Goal: Navigation & Orientation: Find specific page/section

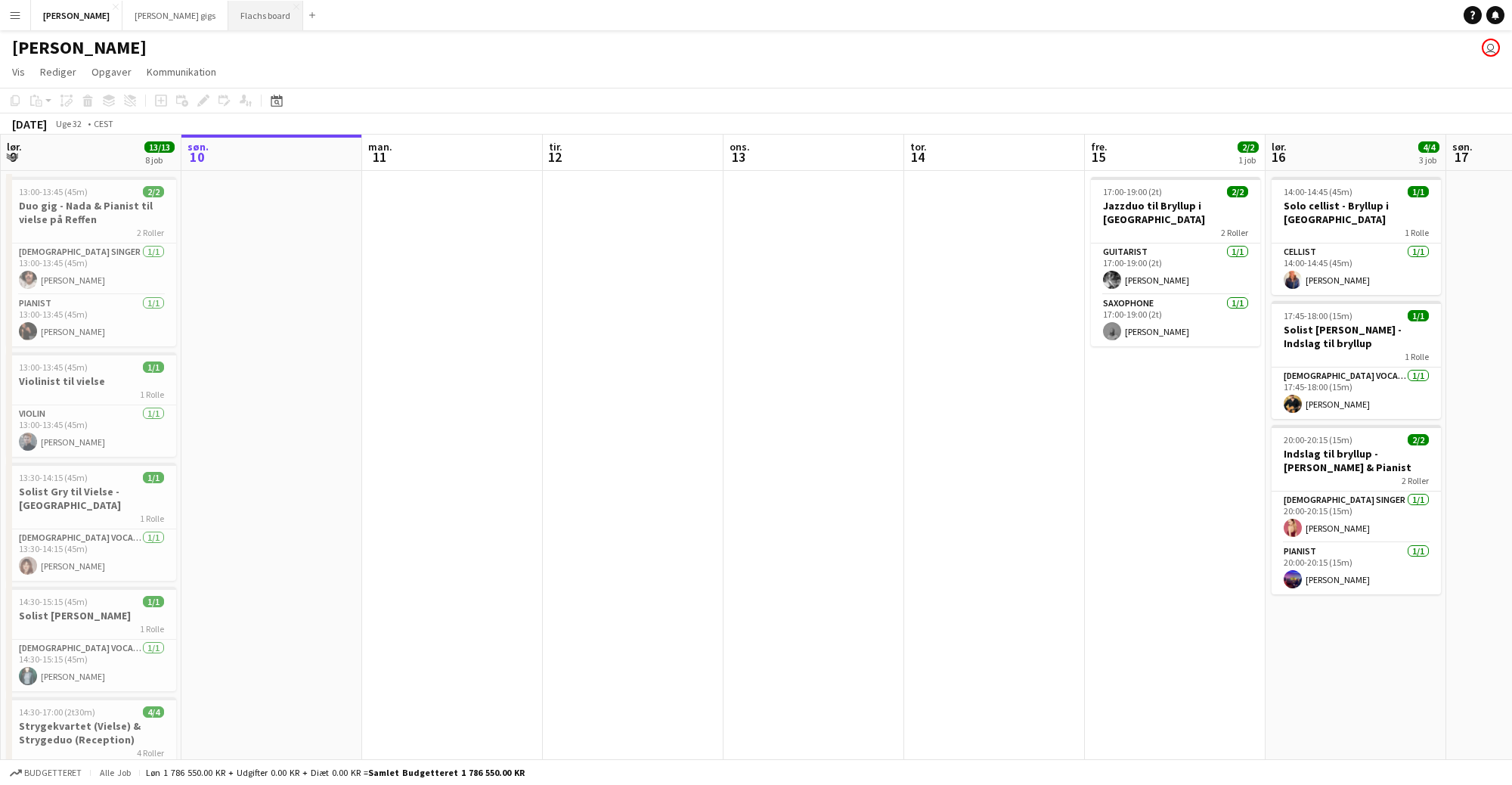
click at [228, 24] on button "Flachs board Luk" at bounding box center [266, 16] width 75 height 30
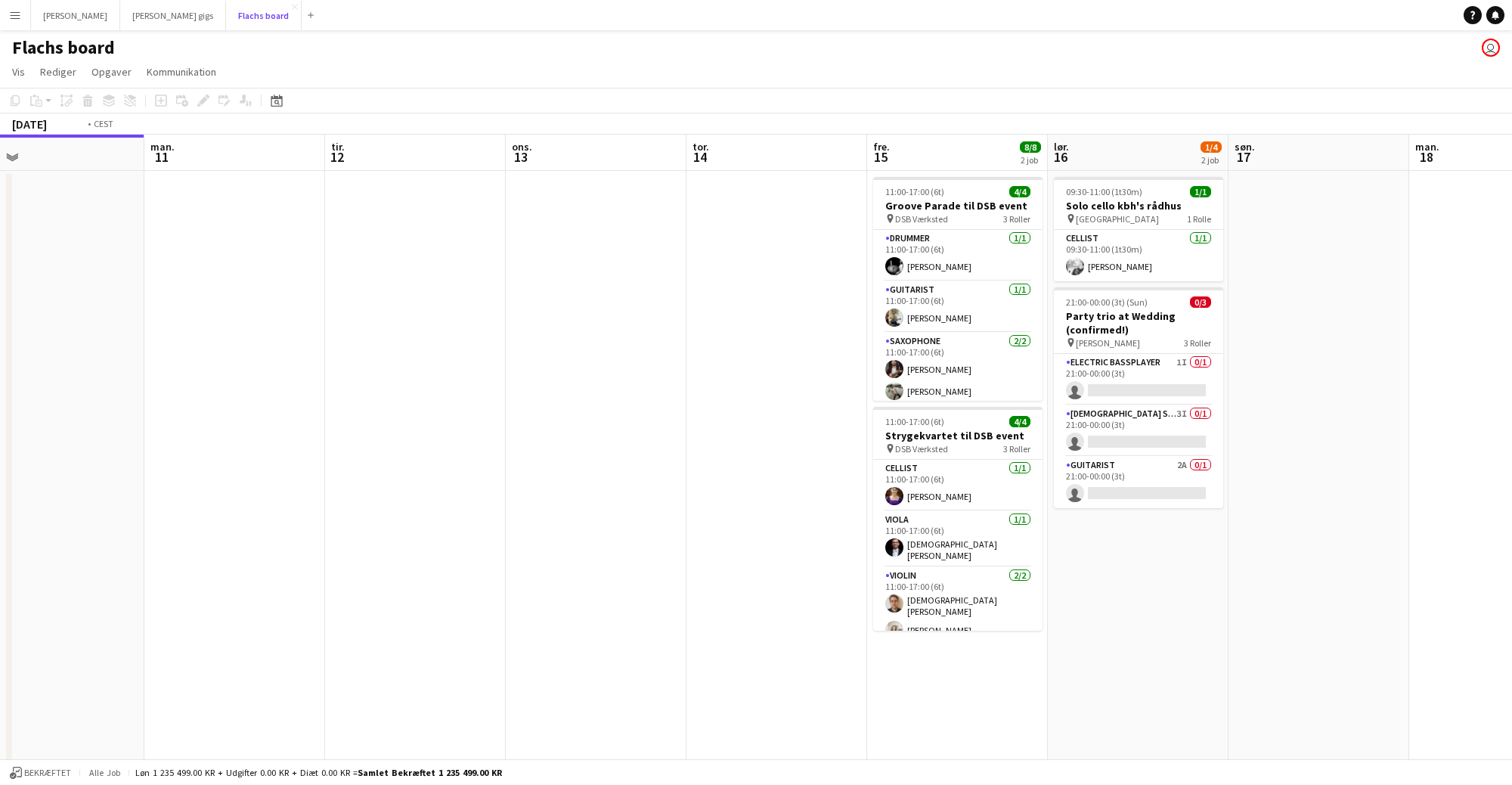
scroll to position [0, 683]
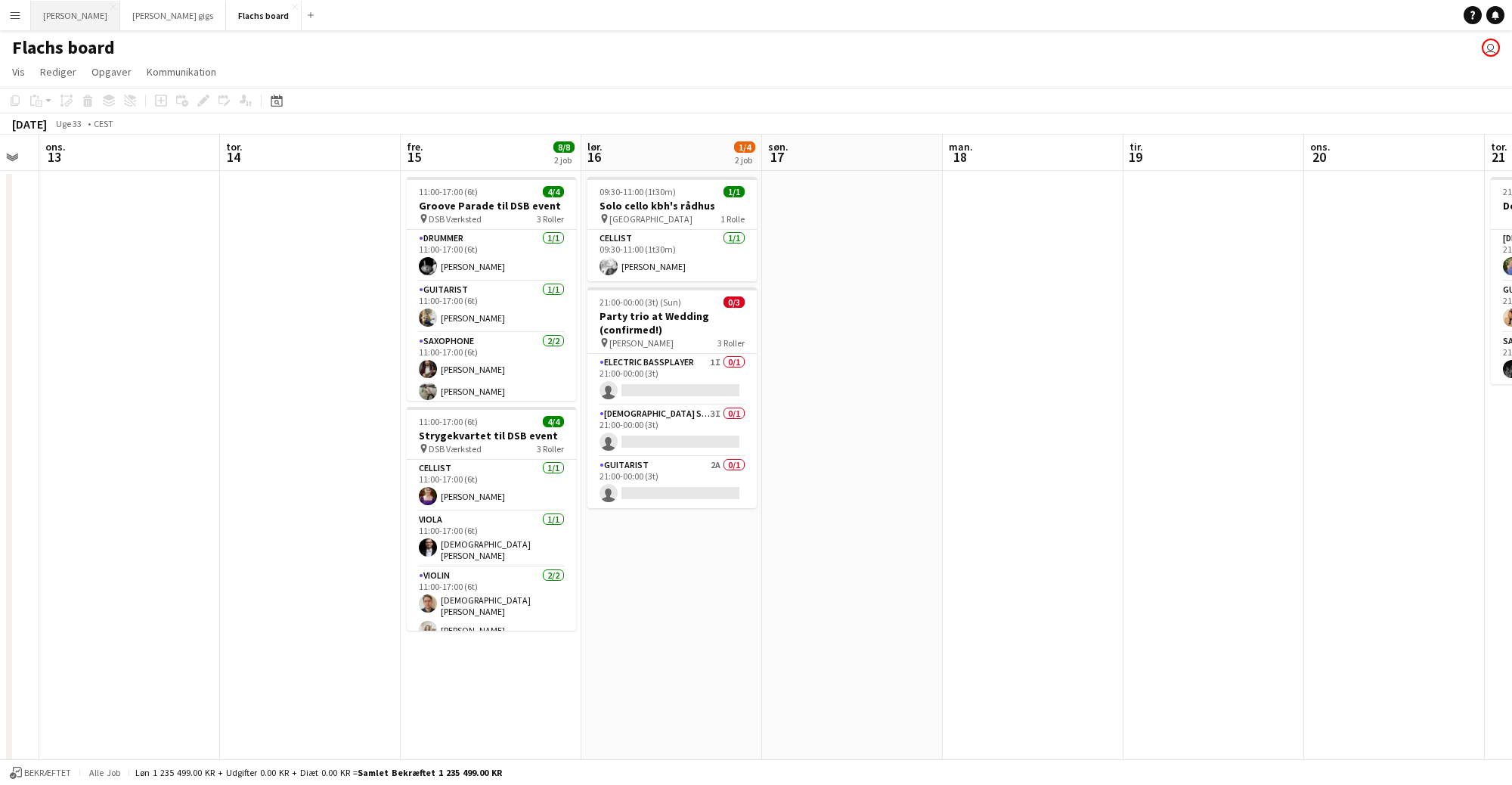
click at [59, 16] on button "Asger Gigs Luk" at bounding box center [76, 16] width 89 height 30
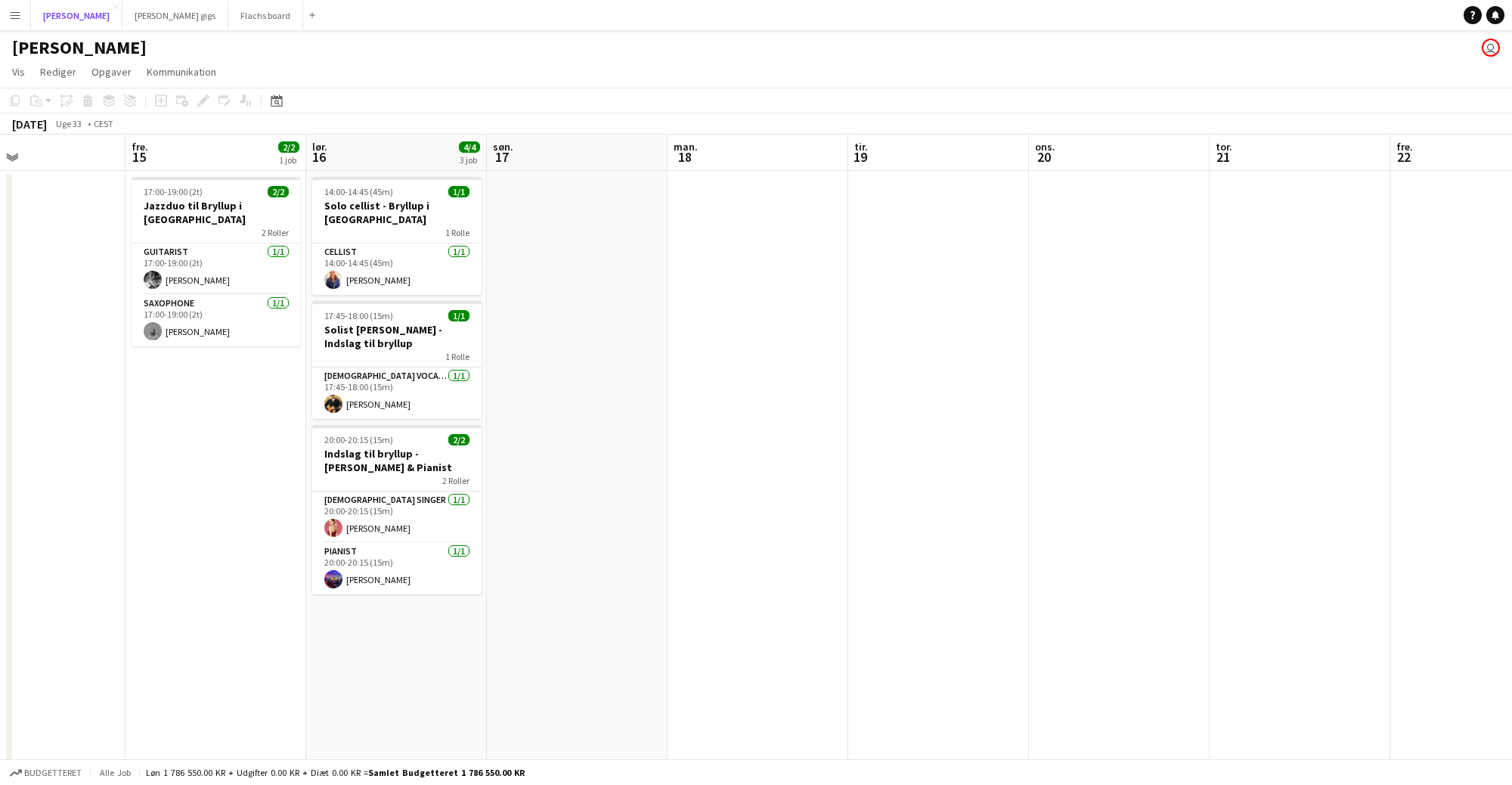
scroll to position [0, 418]
click at [420, 385] on app-card-role "[DEMOGRAPHIC_DATA] Vocal + Guitar [DATE] 17:45-18:00 (15m) [PERSON_NAME]" at bounding box center [395, 393] width 170 height 52
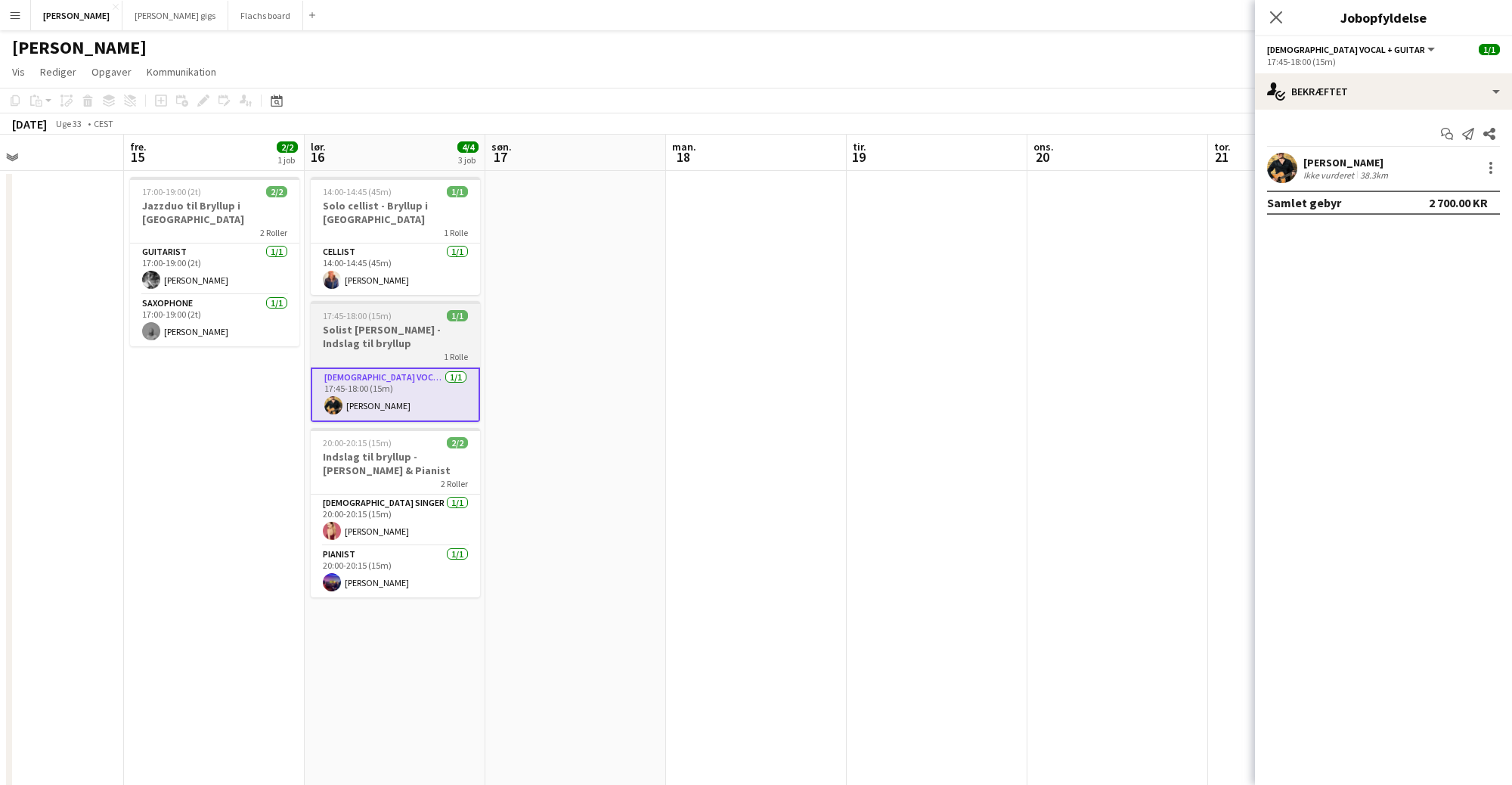
click at [388, 327] on h3 "Solist [PERSON_NAME] - Indslag til bryllup" at bounding box center [395, 336] width 170 height 27
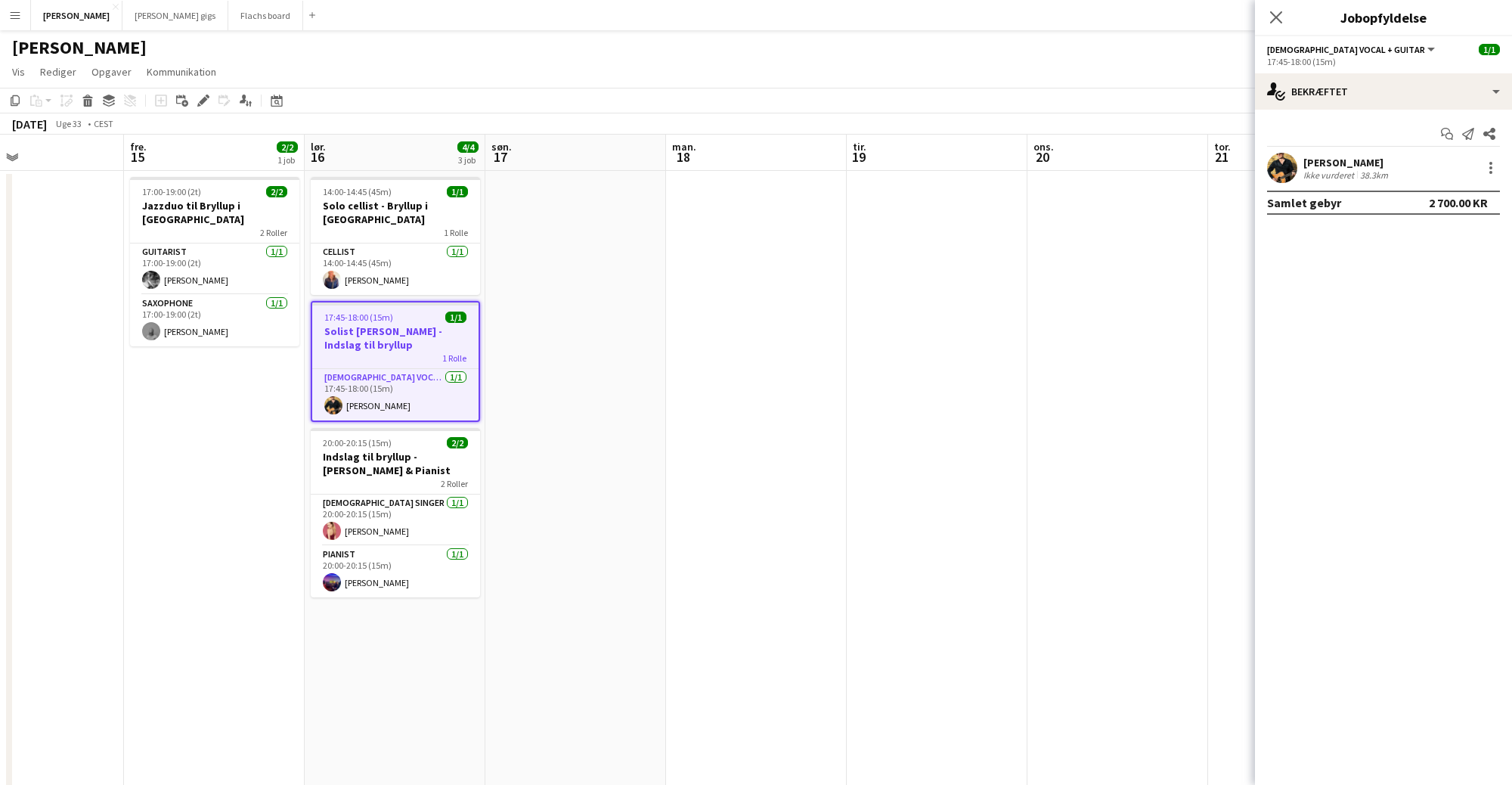
click at [875, 74] on app-page-menu "Vis Dagvisning udvidet Dagvisning kollapset Månedsvisning Datovælger Spring til…" at bounding box center [756, 73] width 1512 height 29
